Goal: Task Accomplishment & Management: Complete application form

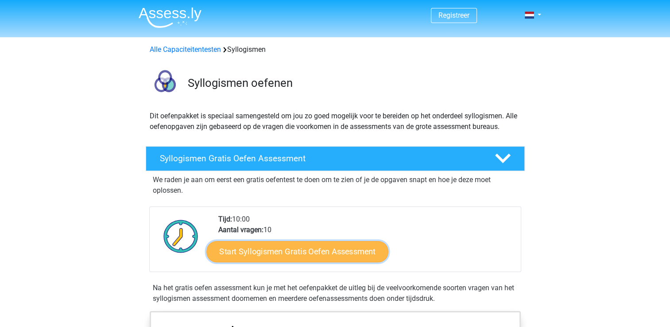
click at [296, 252] on link "Start Syllogismen Gratis Oefen Assessment" at bounding box center [297, 250] width 182 height 21
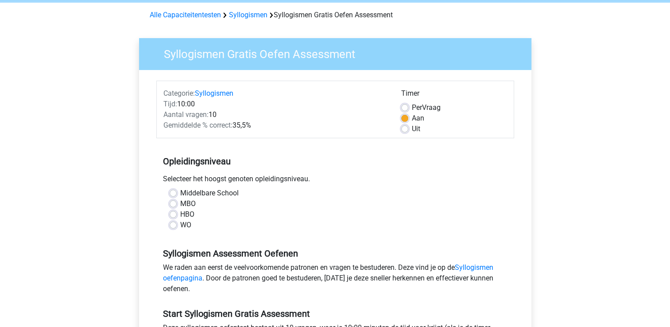
scroll to position [89, 0]
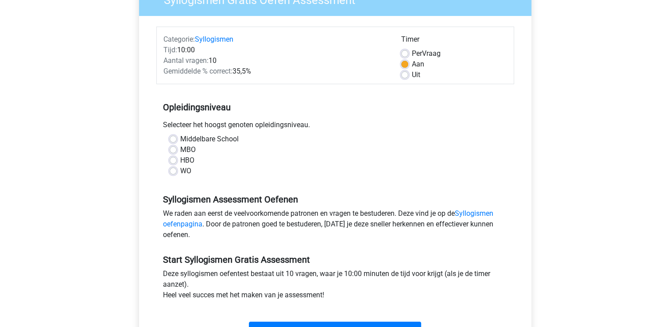
click at [180, 148] on label "MBO" at bounding box center [188, 149] width 16 height 11
click at [174, 148] on input "MBO" at bounding box center [173, 148] width 7 height 9
radio input "true"
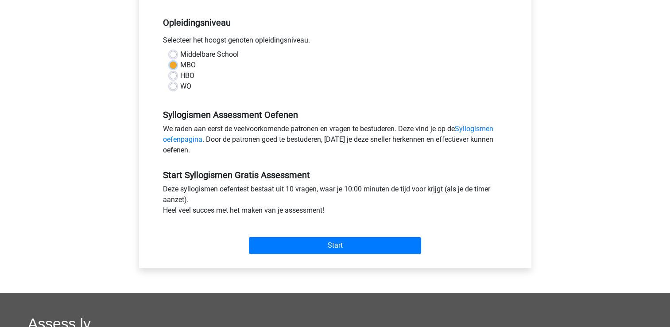
scroll to position [177, 0]
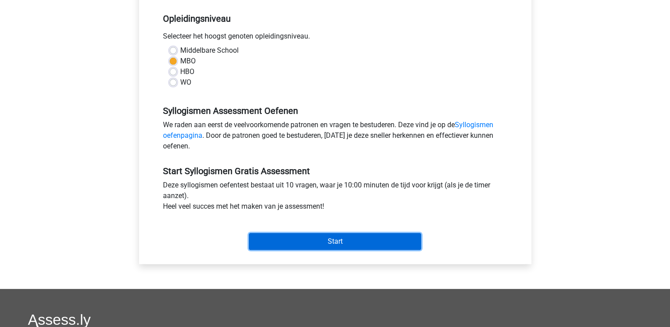
click at [351, 238] on input "Start" at bounding box center [335, 241] width 172 height 17
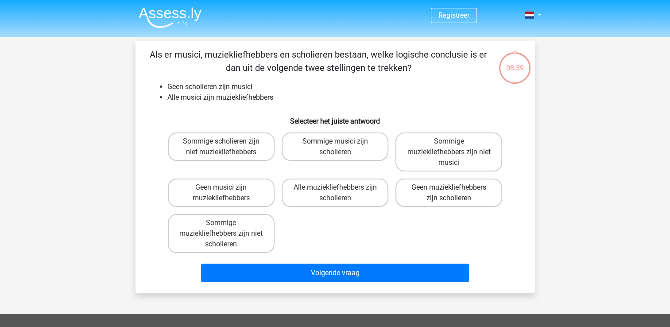
click at [443, 187] on label "Geen muziekliefhebbers zijn scholieren" at bounding box center [448, 192] width 107 height 28
click at [449, 187] on input "Geen muziekliefhebbers zijn scholieren" at bounding box center [452, 190] width 6 height 6
radio input "true"
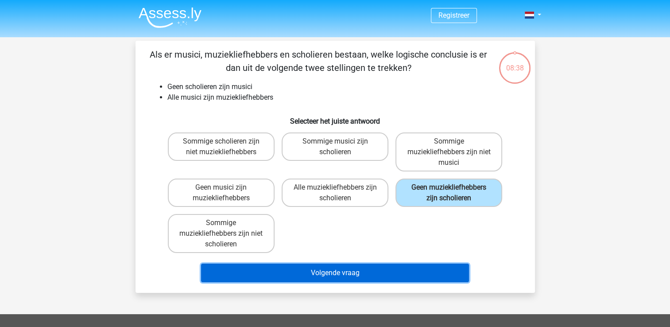
click at [356, 269] on button "Volgende vraag" at bounding box center [335, 273] width 268 height 19
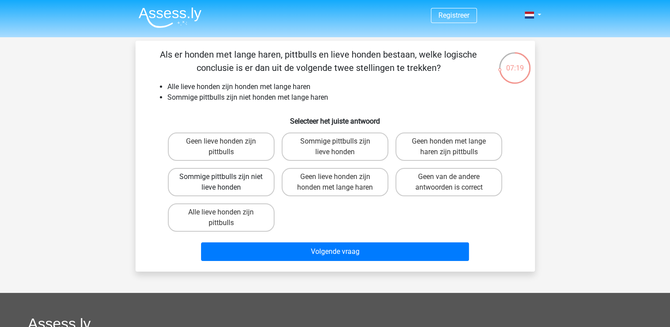
click at [223, 175] on label "Sommige pittbulls zijn niet lieve honden" at bounding box center [221, 182] width 107 height 28
click at [223, 177] on input "Sommige pittbulls zijn niet lieve honden" at bounding box center [224, 180] width 6 height 6
radio input "true"
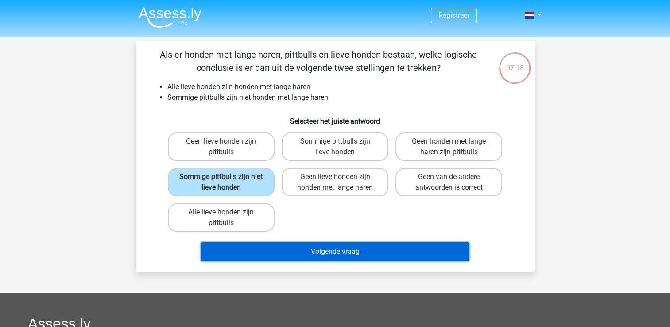
click at [323, 252] on button "Volgende vraag" at bounding box center [335, 251] width 268 height 19
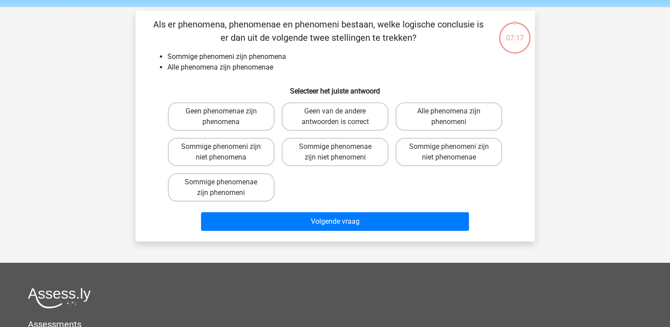
scroll to position [41, 0]
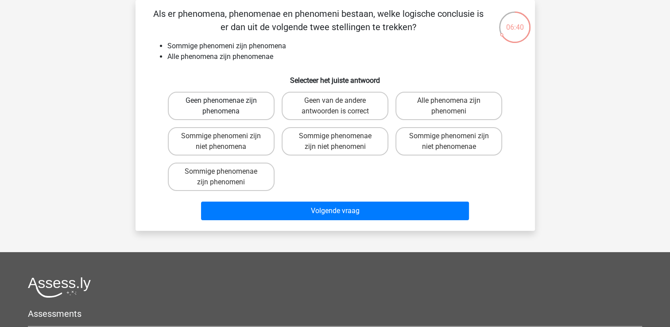
click at [248, 110] on label "Geen phenomenae zijn phenomena" at bounding box center [221, 106] width 107 height 28
click at [227, 106] on input "Geen phenomenae zijn phenomena" at bounding box center [224, 104] width 6 height 6
radio input "true"
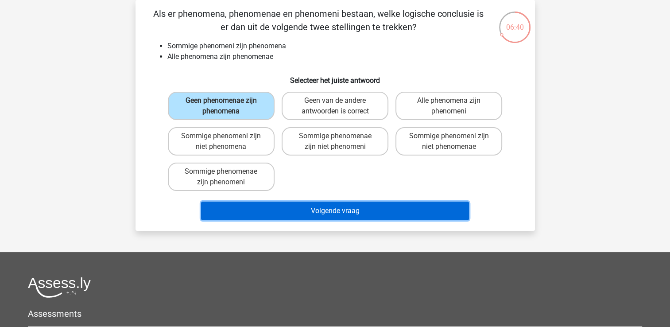
click at [337, 213] on button "Volgende vraag" at bounding box center [335, 211] width 268 height 19
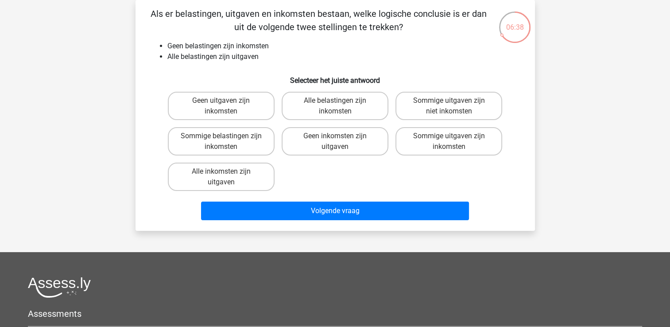
scroll to position [0, 0]
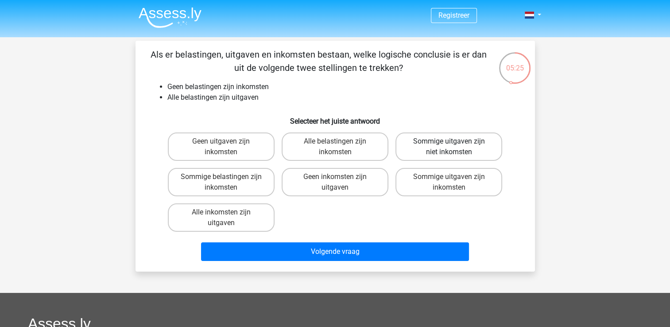
click at [455, 144] on label "Sommige uitgaven zijn niet inkomsten" at bounding box center [448, 146] width 107 height 28
click at [455, 144] on input "Sommige uitgaven zijn niet inkomsten" at bounding box center [452, 144] width 6 height 6
radio input "true"
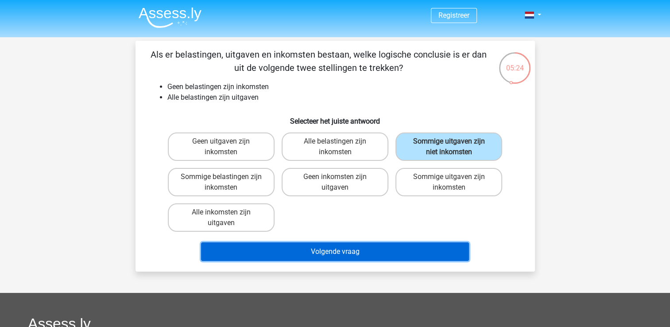
click at [349, 247] on button "Volgende vraag" at bounding box center [335, 251] width 268 height 19
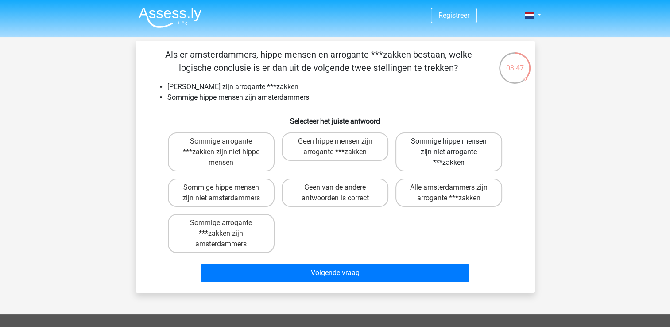
click at [431, 147] on label "Sommige hippe mensen zijn niet arrogante ***zakken" at bounding box center [448, 151] width 107 height 39
click at [449, 147] on input "Sommige hippe mensen zijn niet arrogante ***zakken" at bounding box center [452, 144] width 6 height 6
radio input "true"
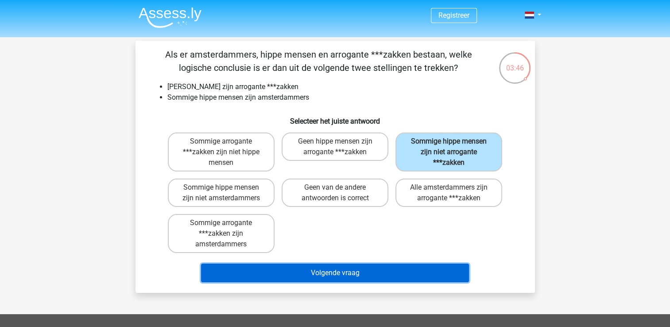
click at [345, 271] on button "Volgende vraag" at bounding box center [335, 273] width 268 height 19
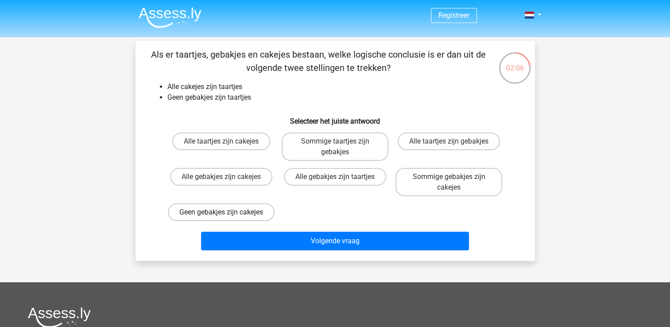
click at [208, 212] on label "Geen gebakjes zijn cakejes" at bounding box center [221, 212] width 107 height 18
click at [221, 212] on input "Geen gebakjes zijn cakejes" at bounding box center [224, 215] width 6 height 6
radio input "true"
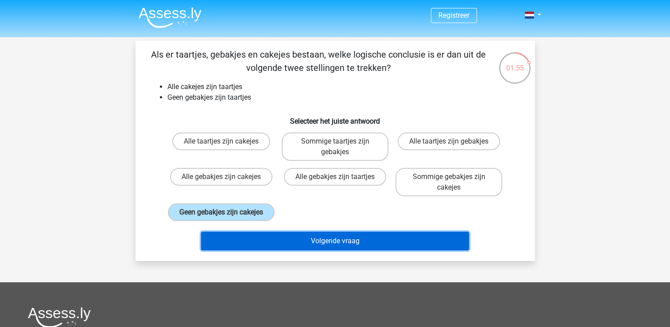
click at [320, 246] on button "Volgende vraag" at bounding box center [335, 241] width 268 height 19
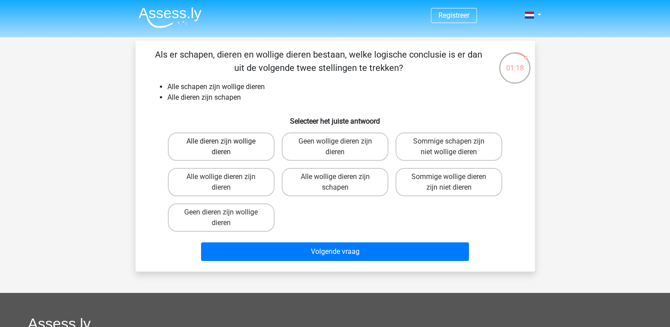
click at [218, 143] on div "Alle dieren zijn wollige dieren" at bounding box center [221, 146] width 107 height 28
click at [229, 145] on label "Alle dieren zijn wollige dieren" at bounding box center [221, 146] width 107 height 28
click at [227, 145] on input "Alle dieren zijn wollige dieren" at bounding box center [224, 144] width 6 height 6
radio input "true"
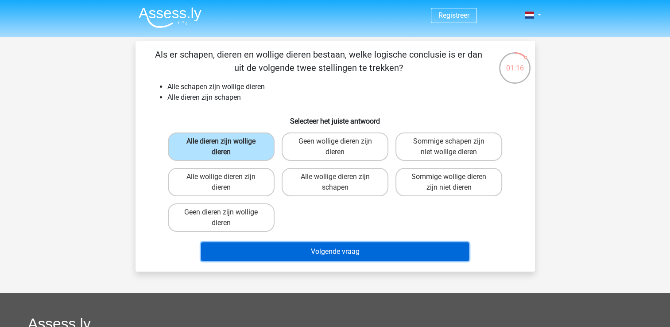
click at [318, 250] on button "Volgende vraag" at bounding box center [335, 251] width 268 height 19
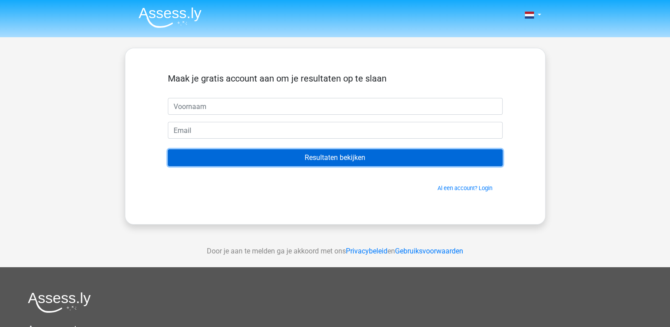
click at [331, 157] on input "Resultaten bekijken" at bounding box center [335, 157] width 335 height 17
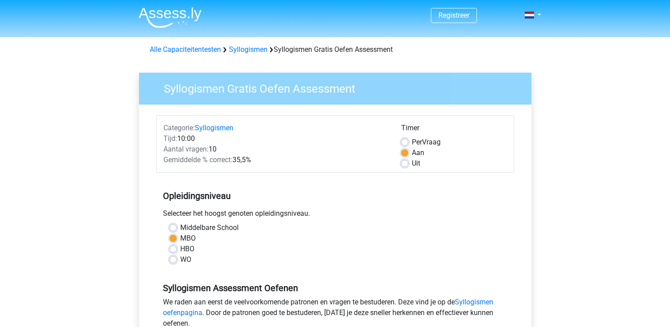
scroll to position [177, 0]
